Goal: Find specific page/section: Find specific page/section

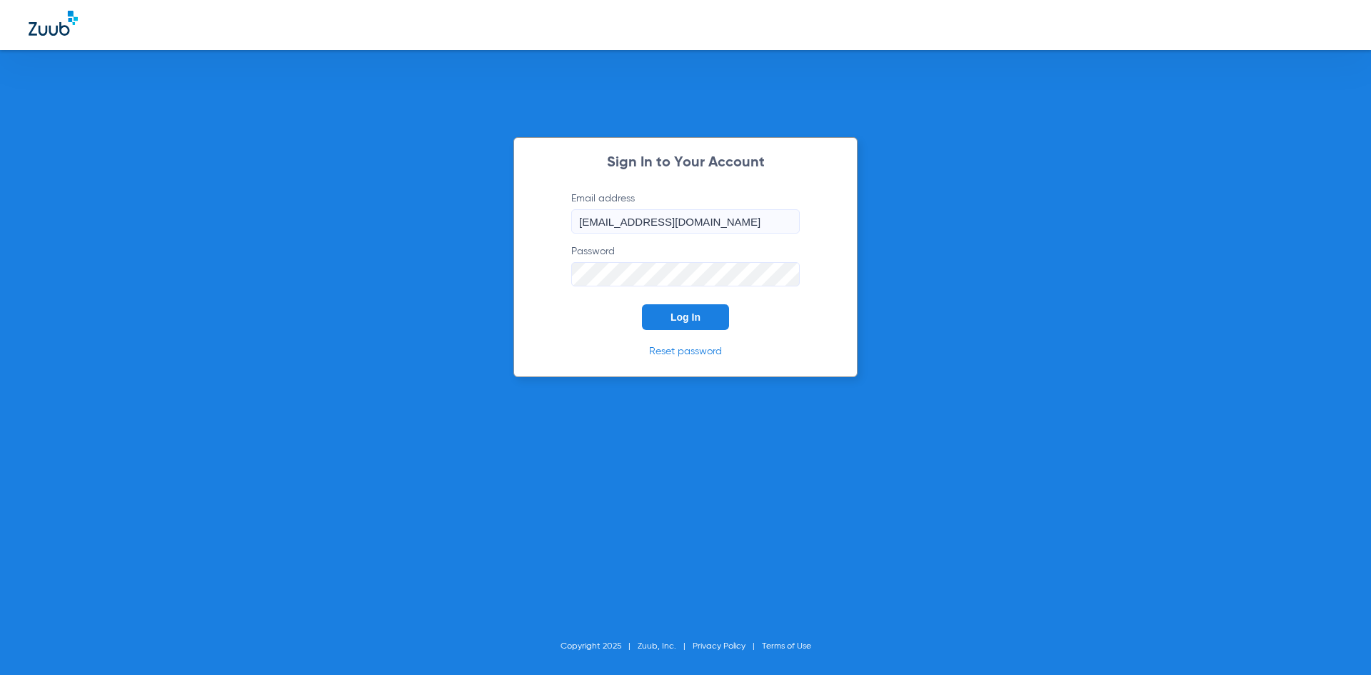
click at [675, 318] on span "Log In" at bounding box center [685, 316] width 30 height 11
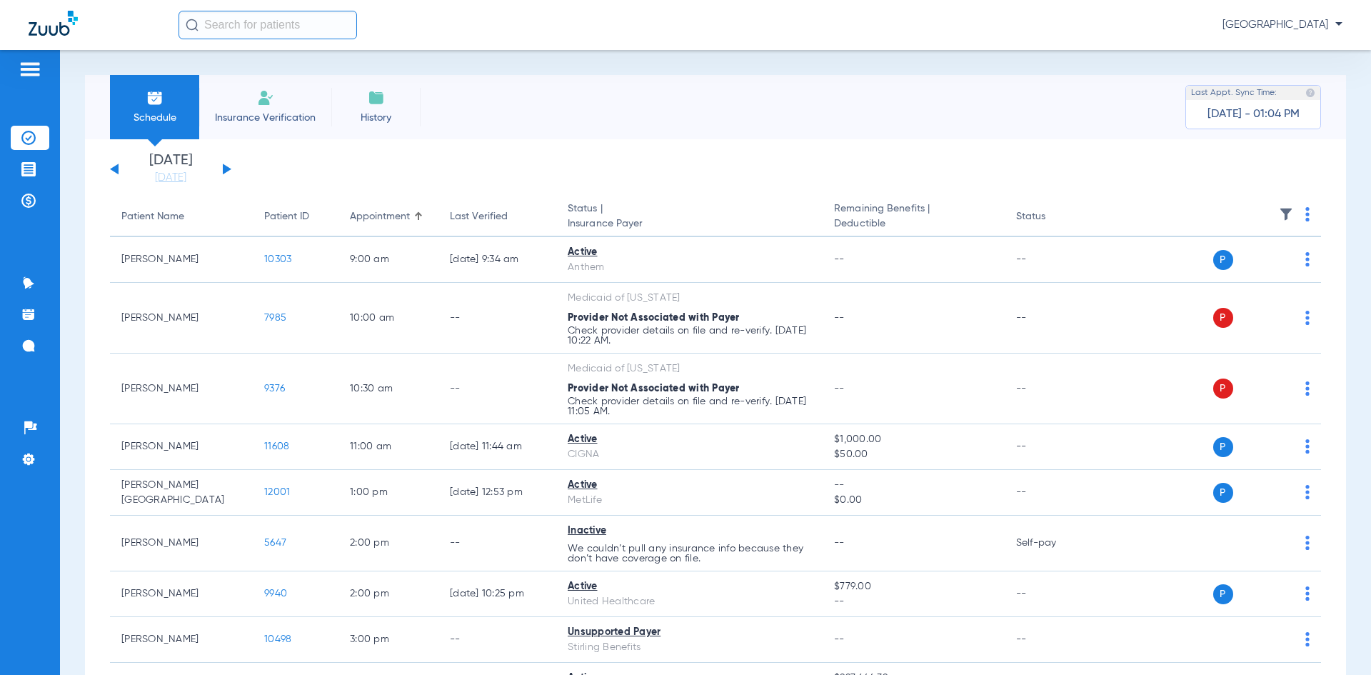
click at [34, 68] on img at bounding box center [30, 69] width 23 height 17
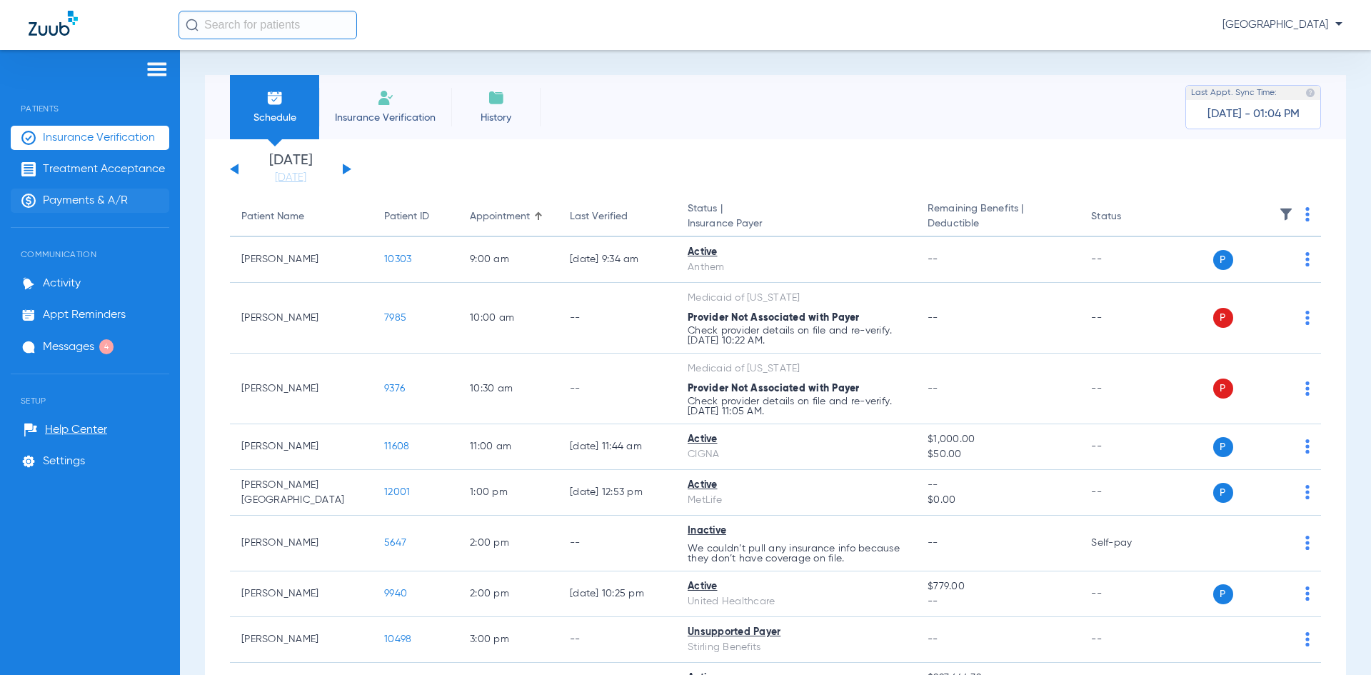
click at [68, 199] on span "Payments & A/R" at bounding box center [85, 200] width 85 height 14
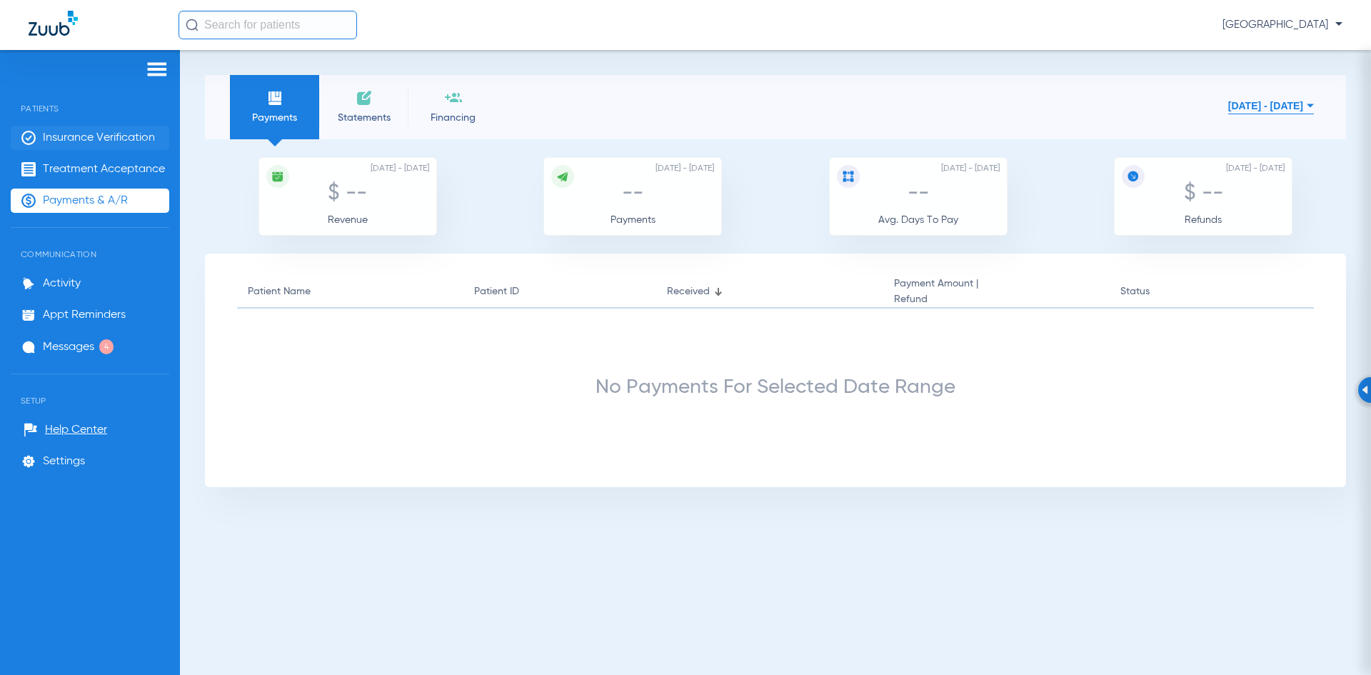
click at [64, 138] on span "Insurance Verification" at bounding box center [99, 138] width 112 height 14
